Goal: Task Accomplishment & Management: Complete application form

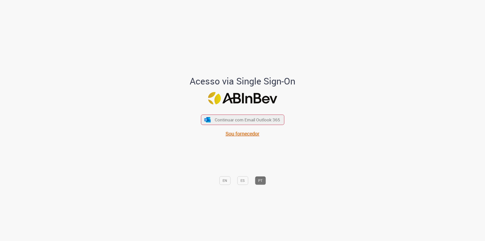
click at [247, 134] on span "Sou fornecedor" at bounding box center [243, 133] width 34 height 7
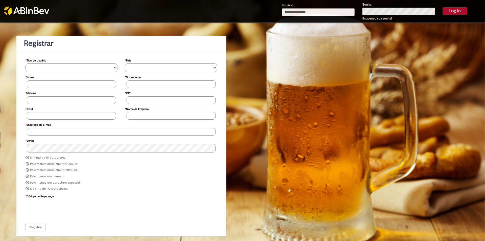
click at [299, 12] on input "Usuário" at bounding box center [318, 12] width 73 height 8
type input "**********"
click at [382, 18] on link "Esqueceu sua senha?" at bounding box center [378, 18] width 30 height 4
